Goal: Task Accomplishment & Management: Use online tool/utility

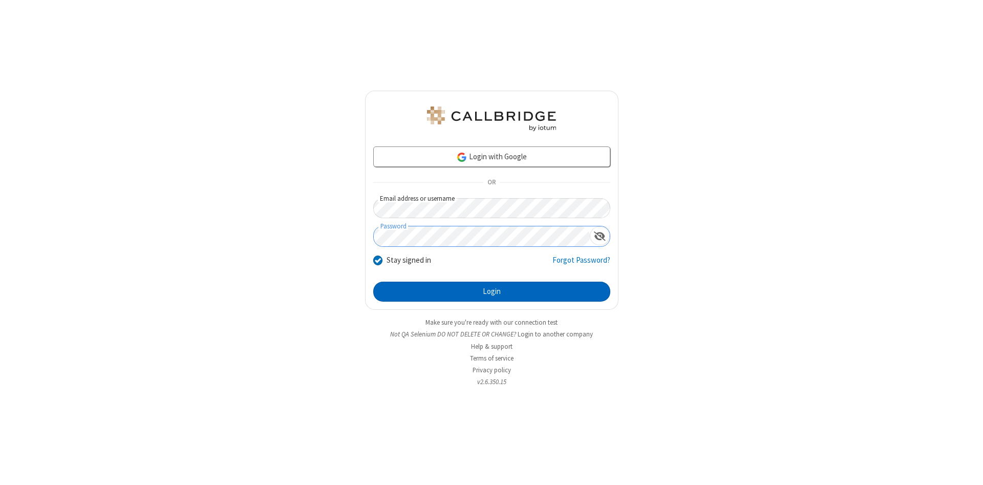
click at [491, 292] on button "Login" at bounding box center [491, 291] width 237 height 20
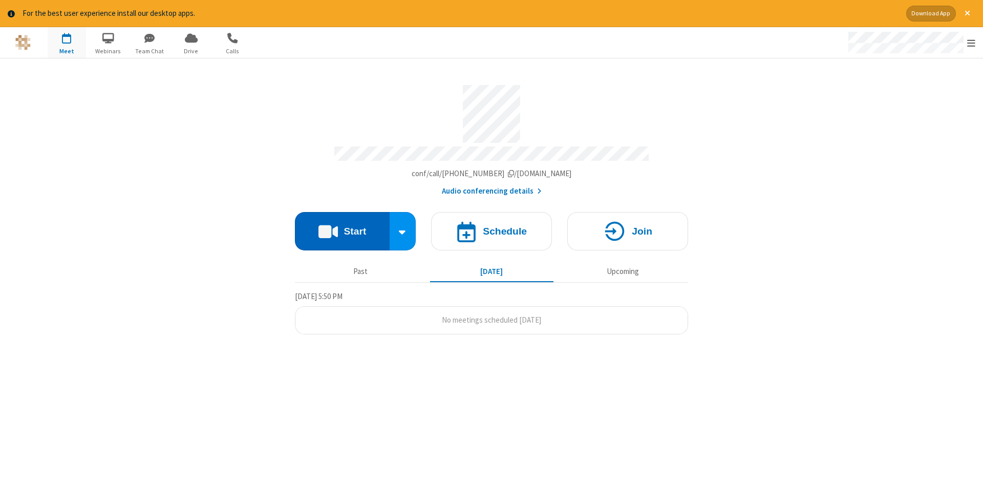
click at [342, 227] on button "Start" at bounding box center [342, 231] width 95 height 38
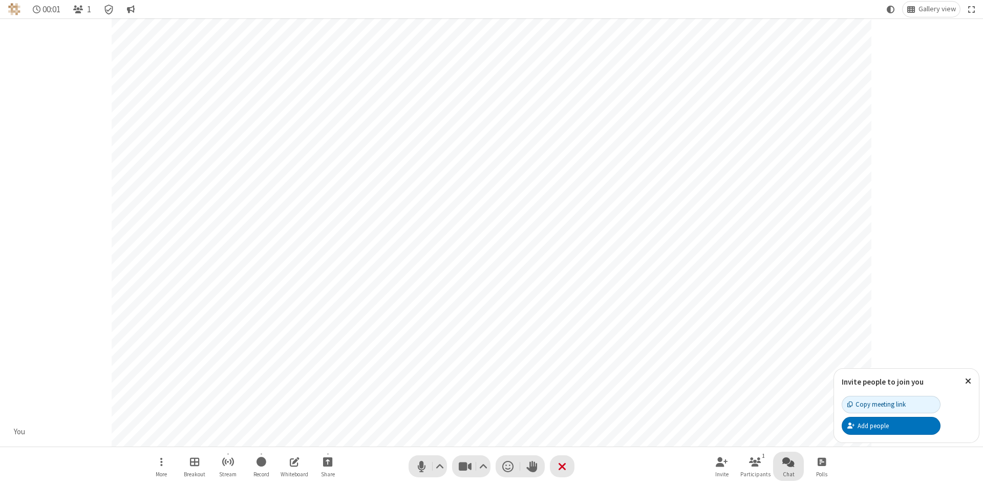
click at [788, 461] on span "Open chat" at bounding box center [788, 461] width 12 height 13
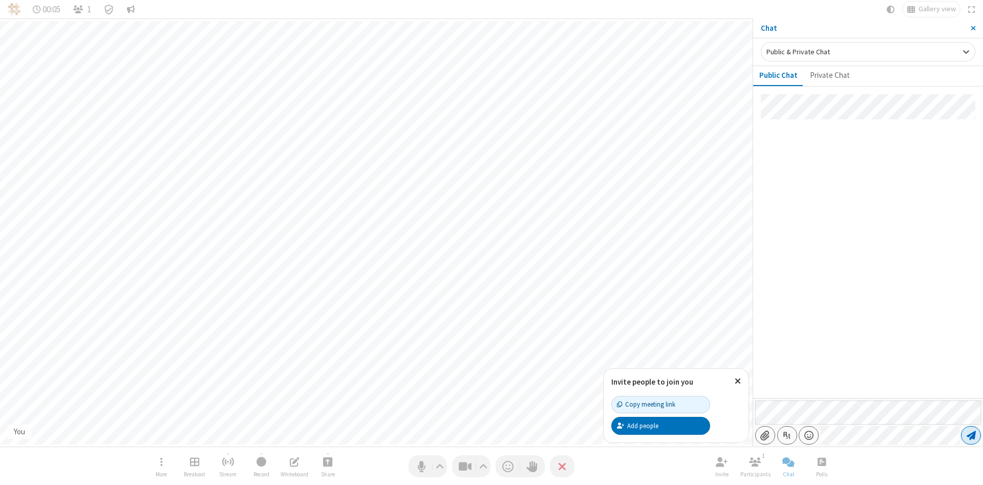
click at [970, 435] on span "Send message" at bounding box center [970, 435] width 9 height 10
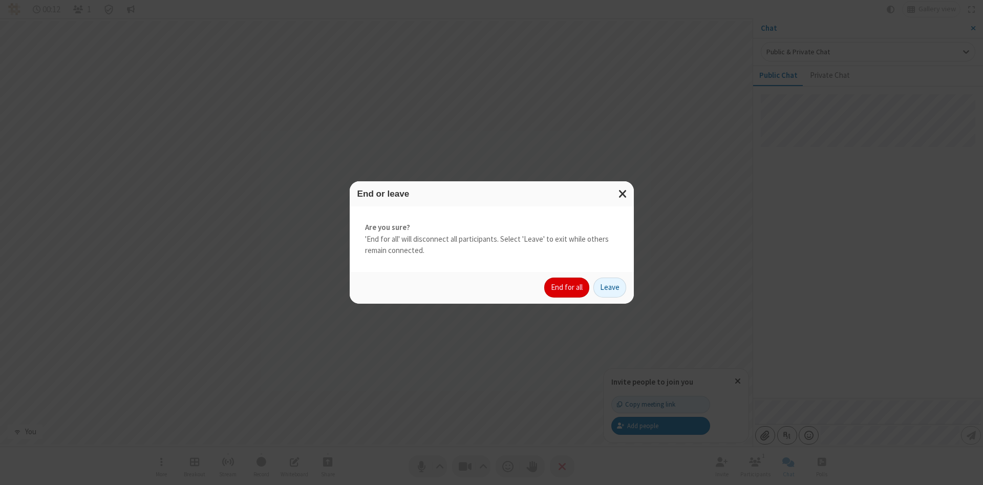
click at [567, 287] on button "End for all" at bounding box center [566, 287] width 45 height 20
